Goal: Information Seeking & Learning: Learn about a topic

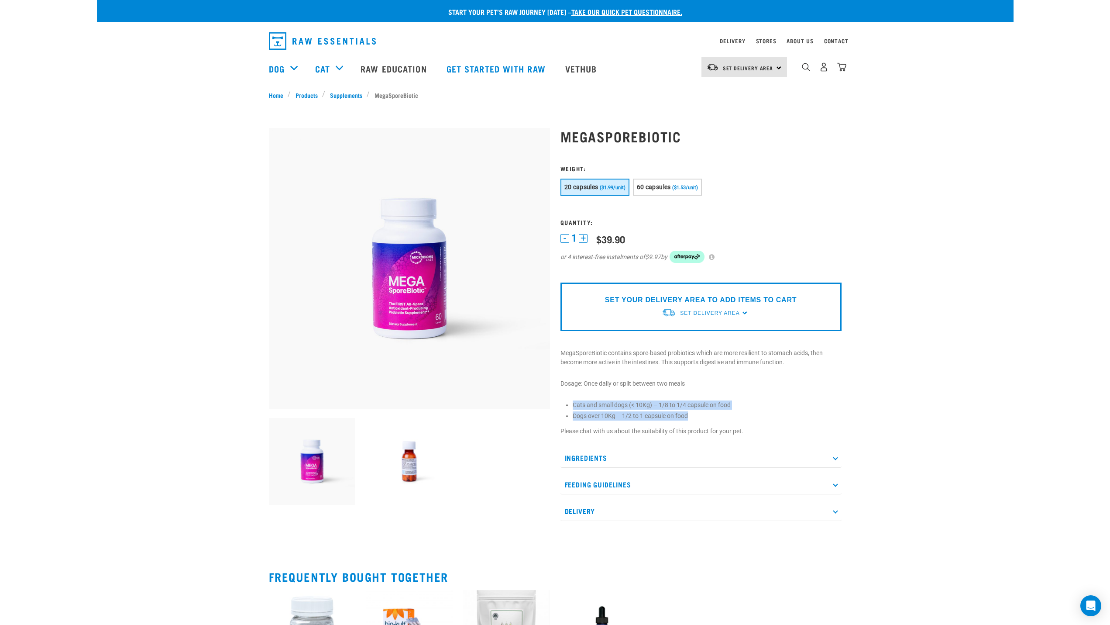
drag, startPoint x: 703, startPoint y: 419, endPoint x: 563, endPoint y: 404, distance: 141.0
click at [563, 404] on div "MegaSporeBiotic" at bounding box center [701, 324] width 292 height 417
copy ul "Cats and small dogs (< 10Kg) – 1/8 to 1/4 capsule on food Dogs over 10Kg – 1/2 …"
click at [599, 460] on p "Ingredients" at bounding box center [701, 458] width 281 height 20
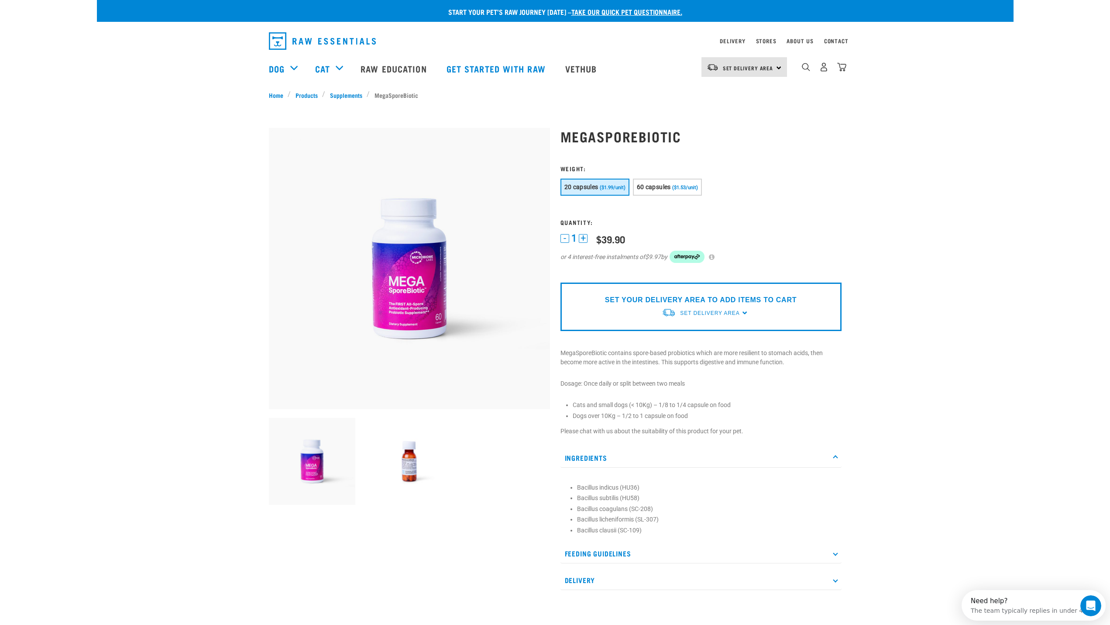
click at [599, 460] on p "Ingredients" at bounding box center [701, 458] width 281 height 20
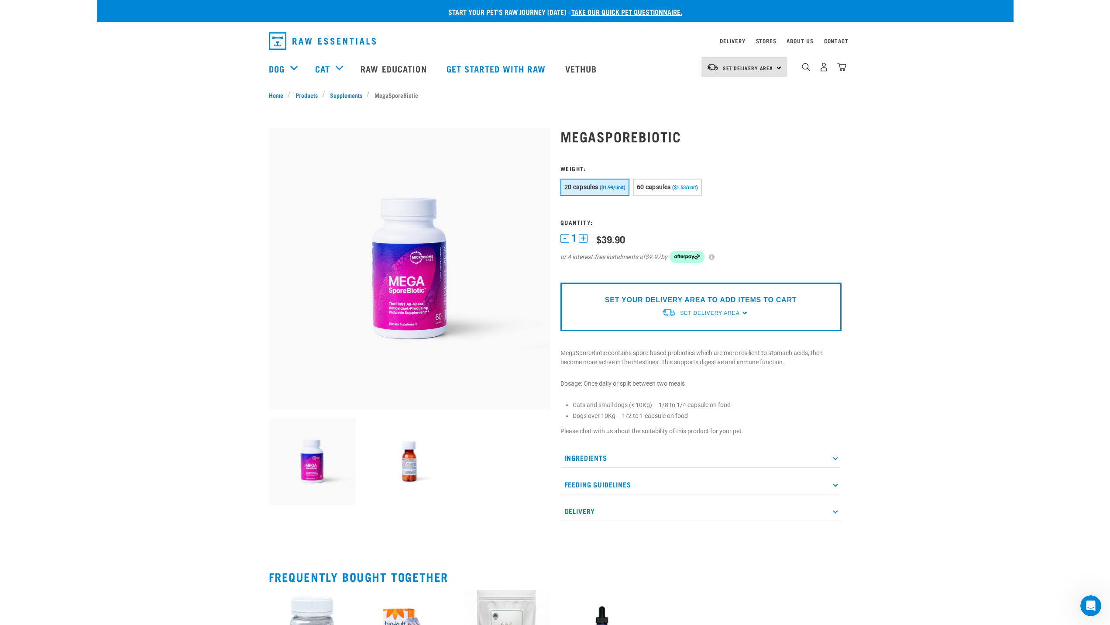
click at [617, 463] on p "Ingredients" at bounding box center [701, 458] width 281 height 20
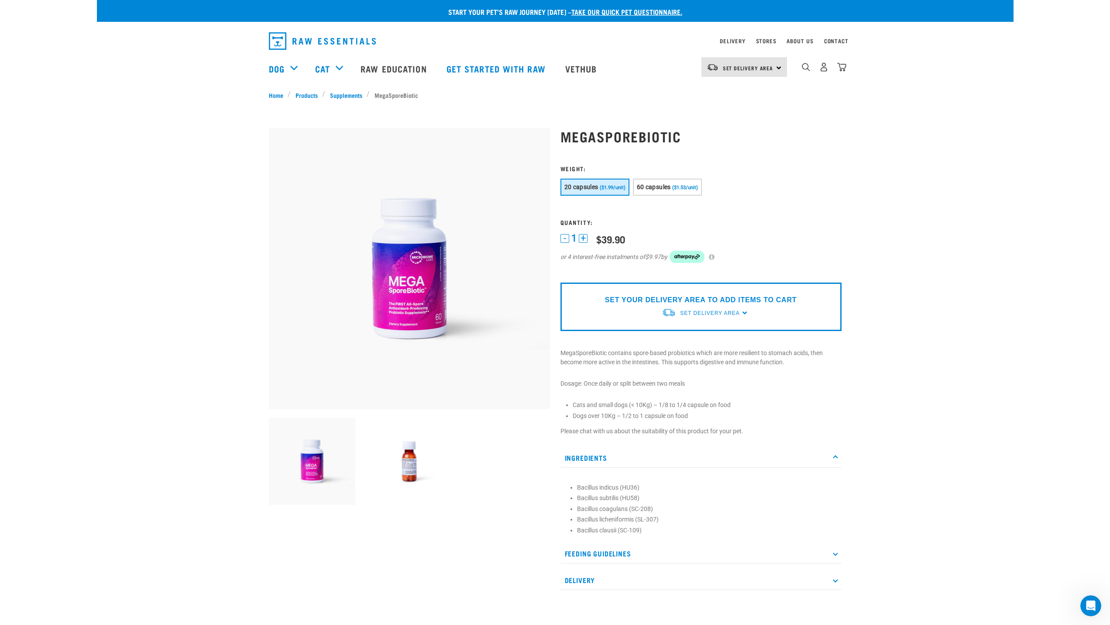
click at [407, 477] on img at bounding box center [409, 461] width 87 height 87
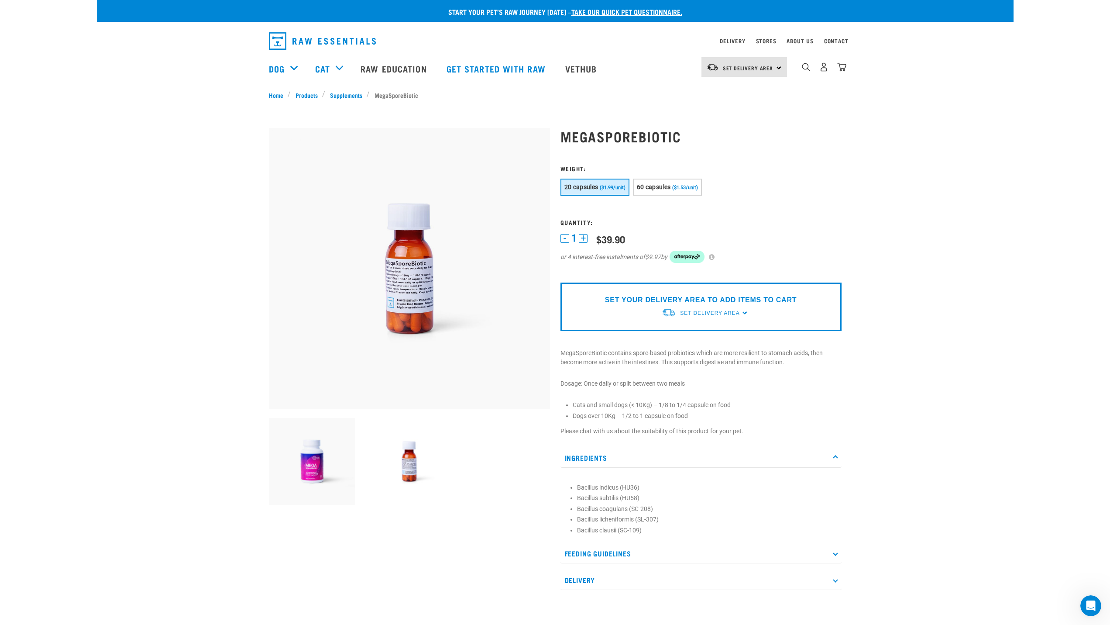
click at [398, 316] on img at bounding box center [409, 268] width 281 height 281
click at [389, 281] on img at bounding box center [409, 268] width 281 height 281
click at [303, 462] on img at bounding box center [312, 461] width 87 height 87
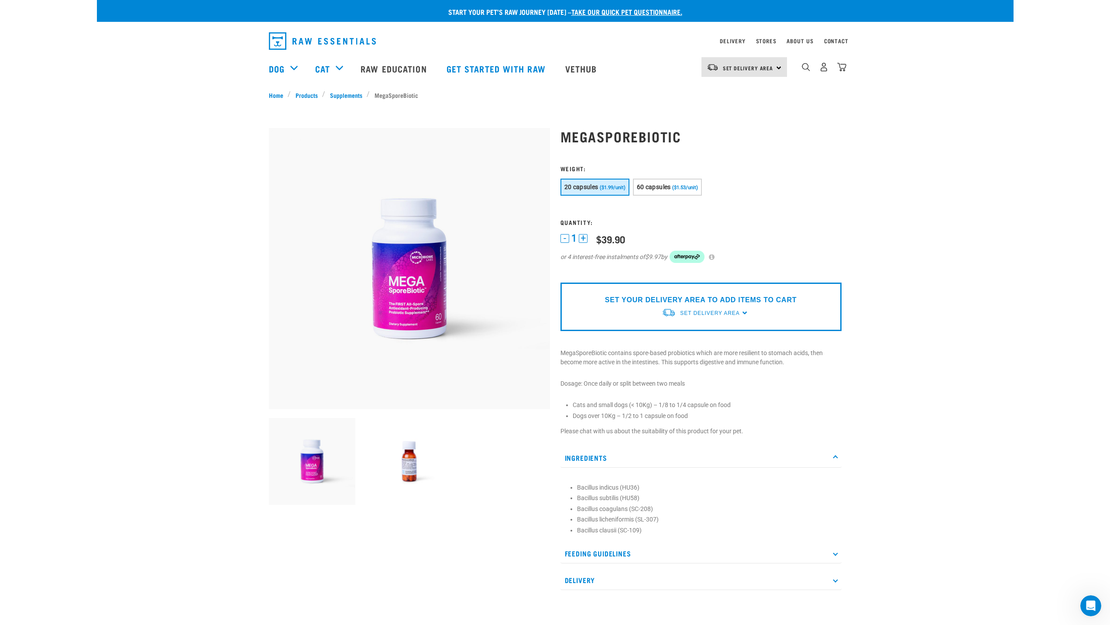
click at [414, 428] on img at bounding box center [409, 461] width 87 height 87
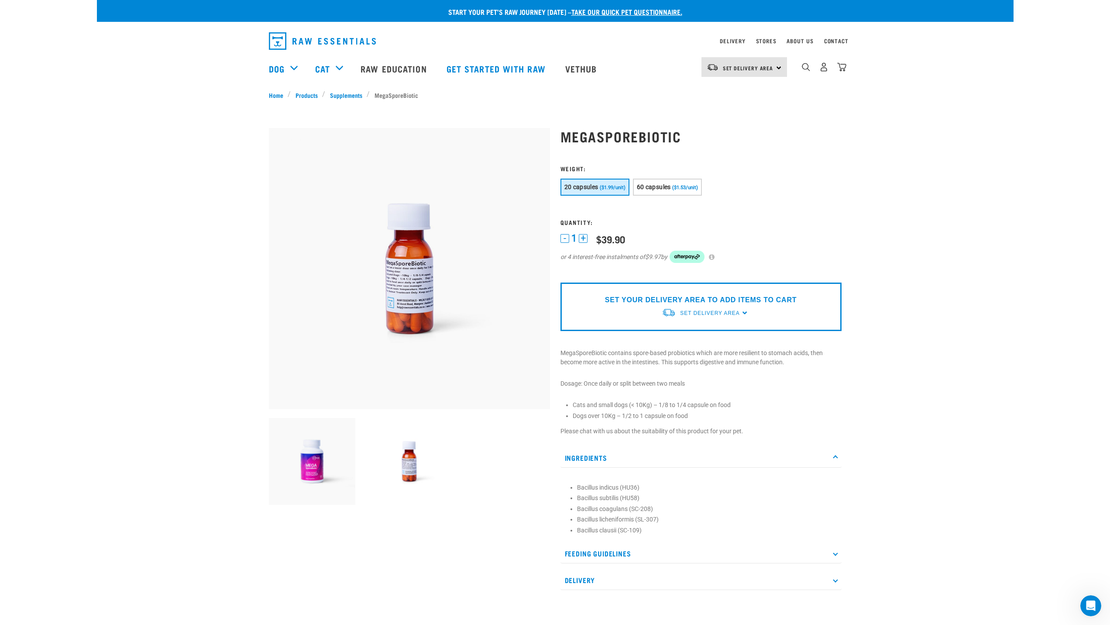
click at [394, 277] on img at bounding box center [409, 268] width 281 height 281
